Goal: Navigation & Orientation: Find specific page/section

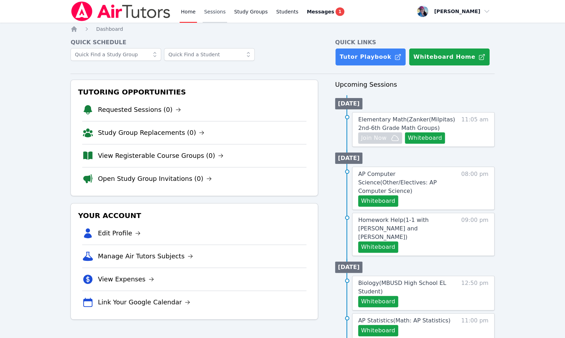
click at [217, 12] on link "Sessions" at bounding box center [215, 11] width 24 height 23
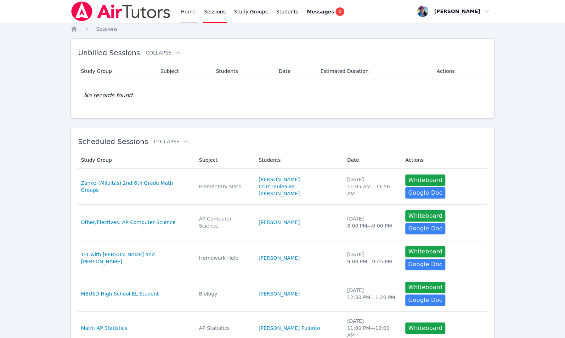
click at [182, 12] on link "Home" at bounding box center [188, 11] width 17 height 23
